Goal: Information Seeking & Learning: Learn about a topic

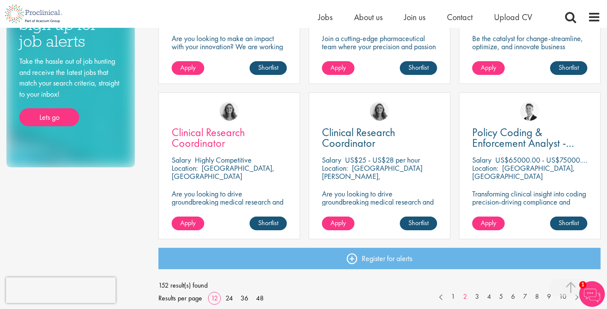
scroll to position [577, 0]
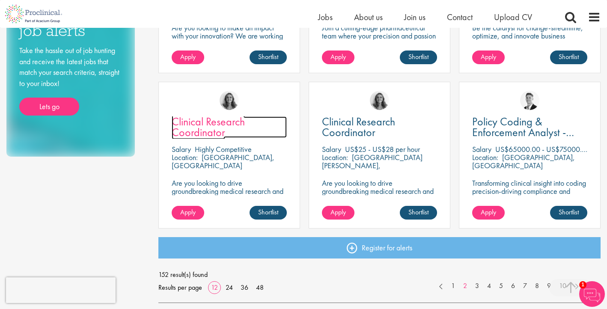
click at [239, 134] on link "Clinical Research Coordinator" at bounding box center [229, 126] width 115 height 21
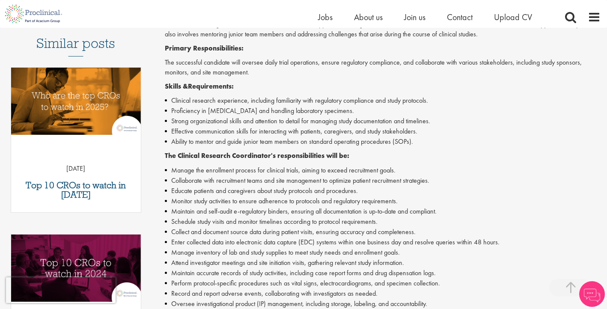
scroll to position [244, 0]
